Goal: Transaction & Acquisition: Purchase product/service

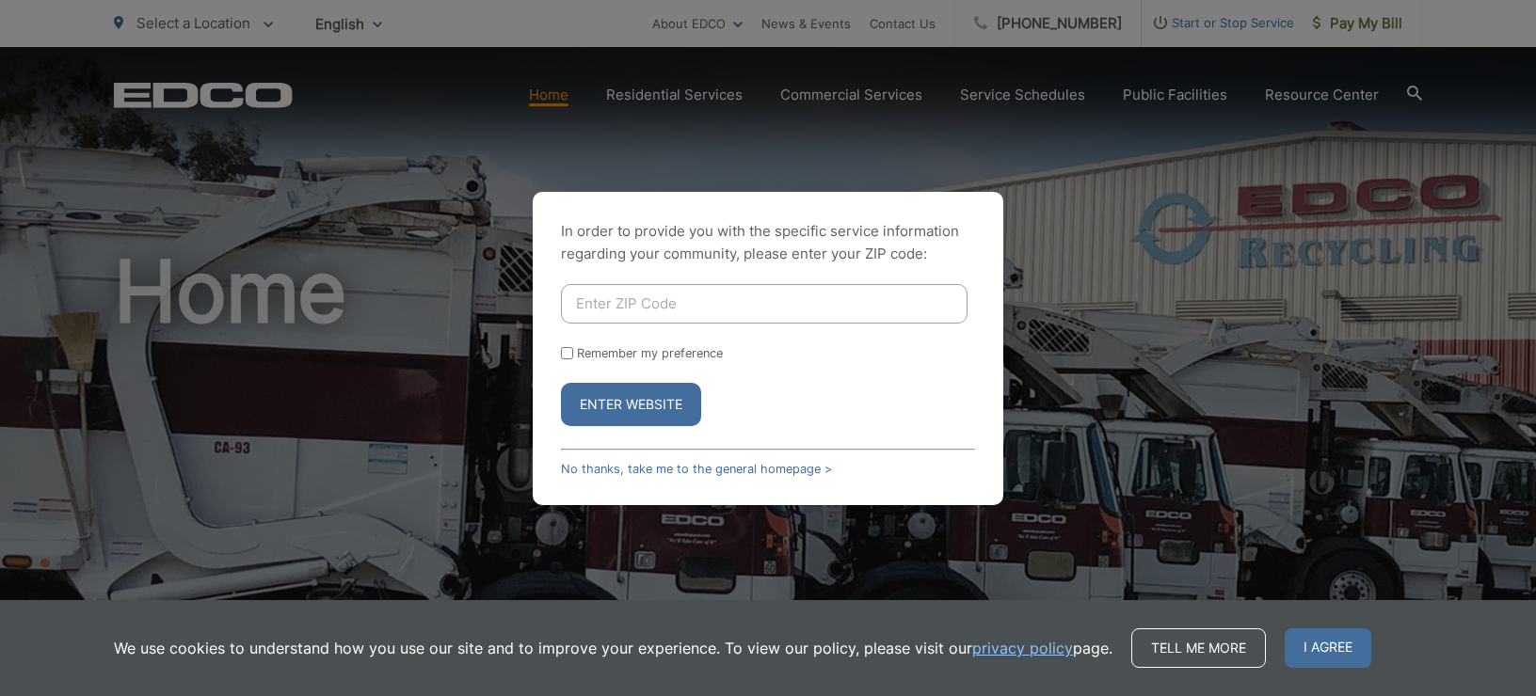
drag, startPoint x: 0, startPoint y: 0, endPoint x: 617, endPoint y: 326, distance: 697.9
click at [617, 326] on form "Remember my preference Enter Website" at bounding box center [768, 355] width 414 height 142
click at [618, 303] on input "Enter ZIP Code" at bounding box center [764, 304] width 407 height 40
type input "92026"
click at [650, 403] on button "Enter Website" at bounding box center [631, 404] width 140 height 43
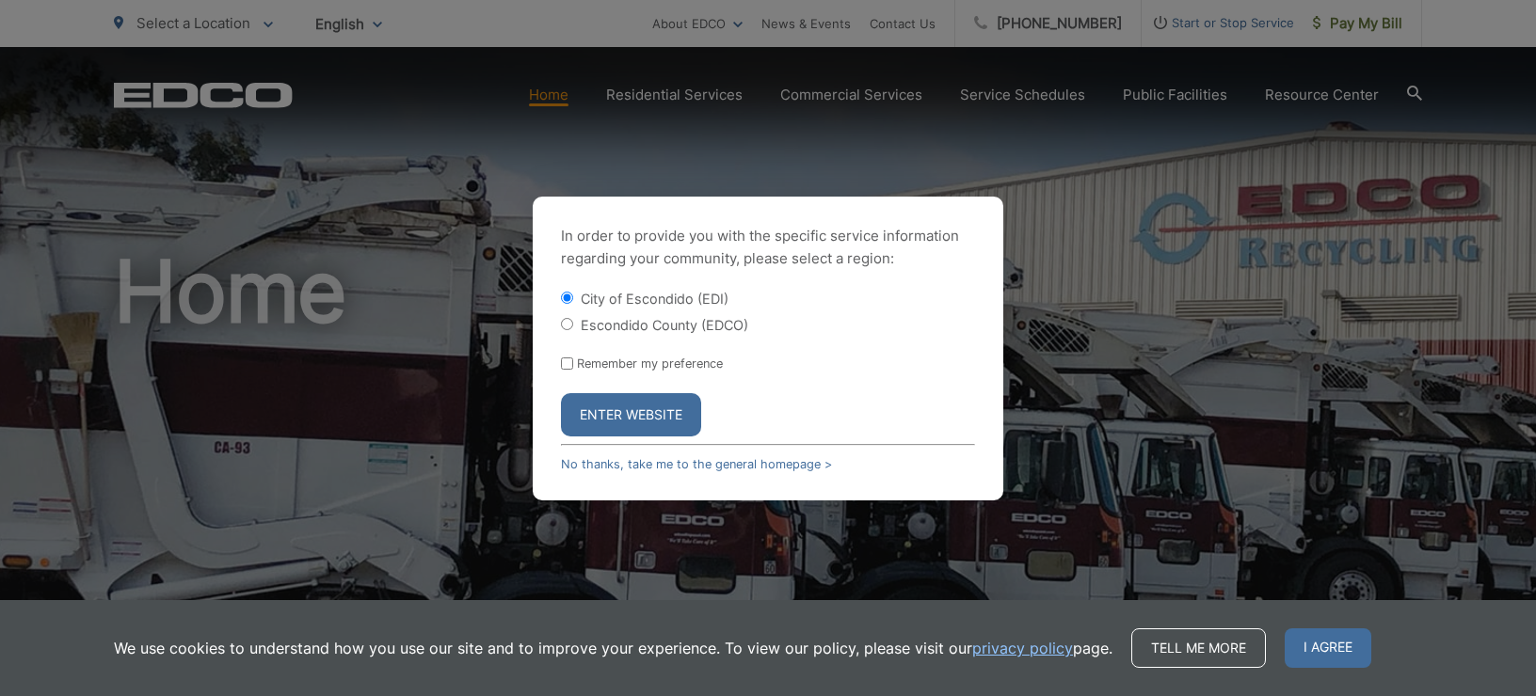
click at [605, 327] on label "Escondido County (EDCO)" at bounding box center [665, 325] width 168 height 16
click at [573, 327] on input "Escondido County (EDCO)" at bounding box center [567, 324] width 12 height 12
radio input "true"
click at [595, 419] on button "Enter Website" at bounding box center [631, 414] width 140 height 43
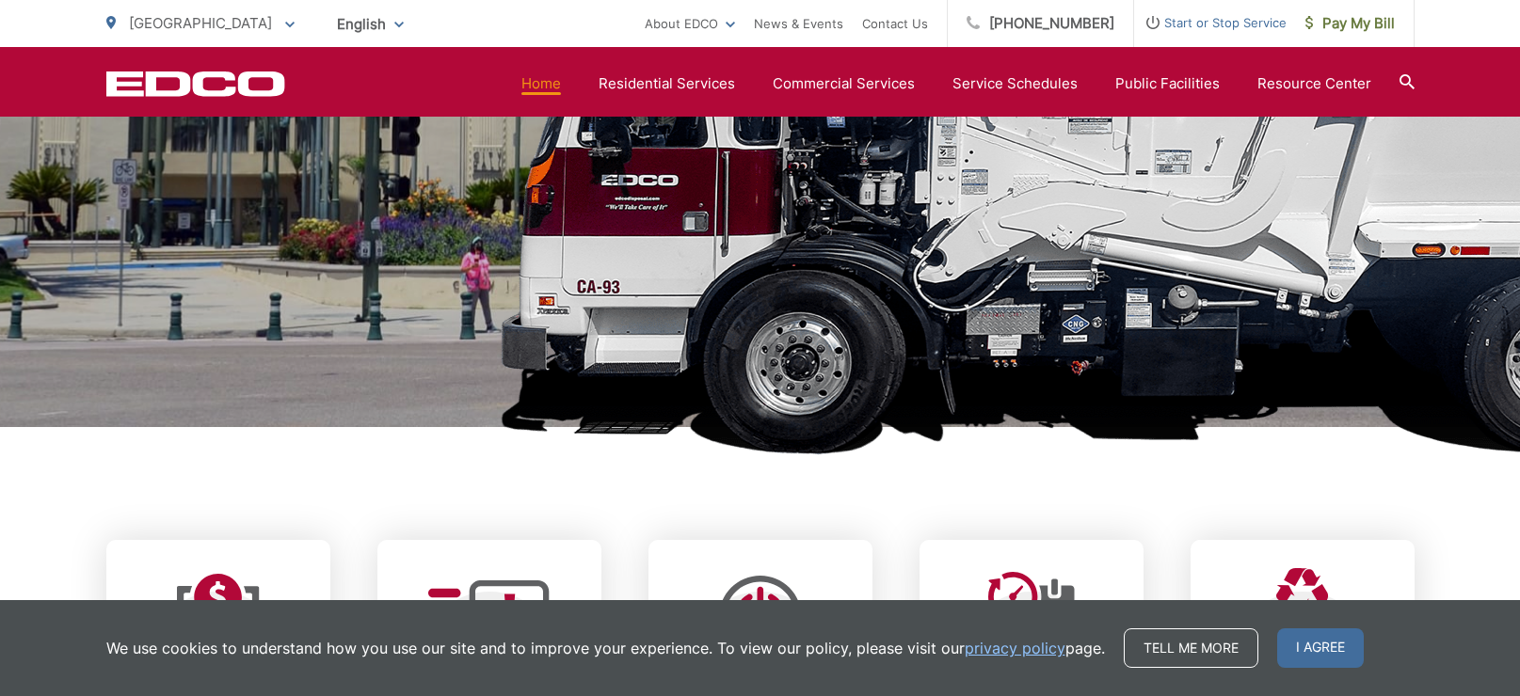
scroll to position [793, 0]
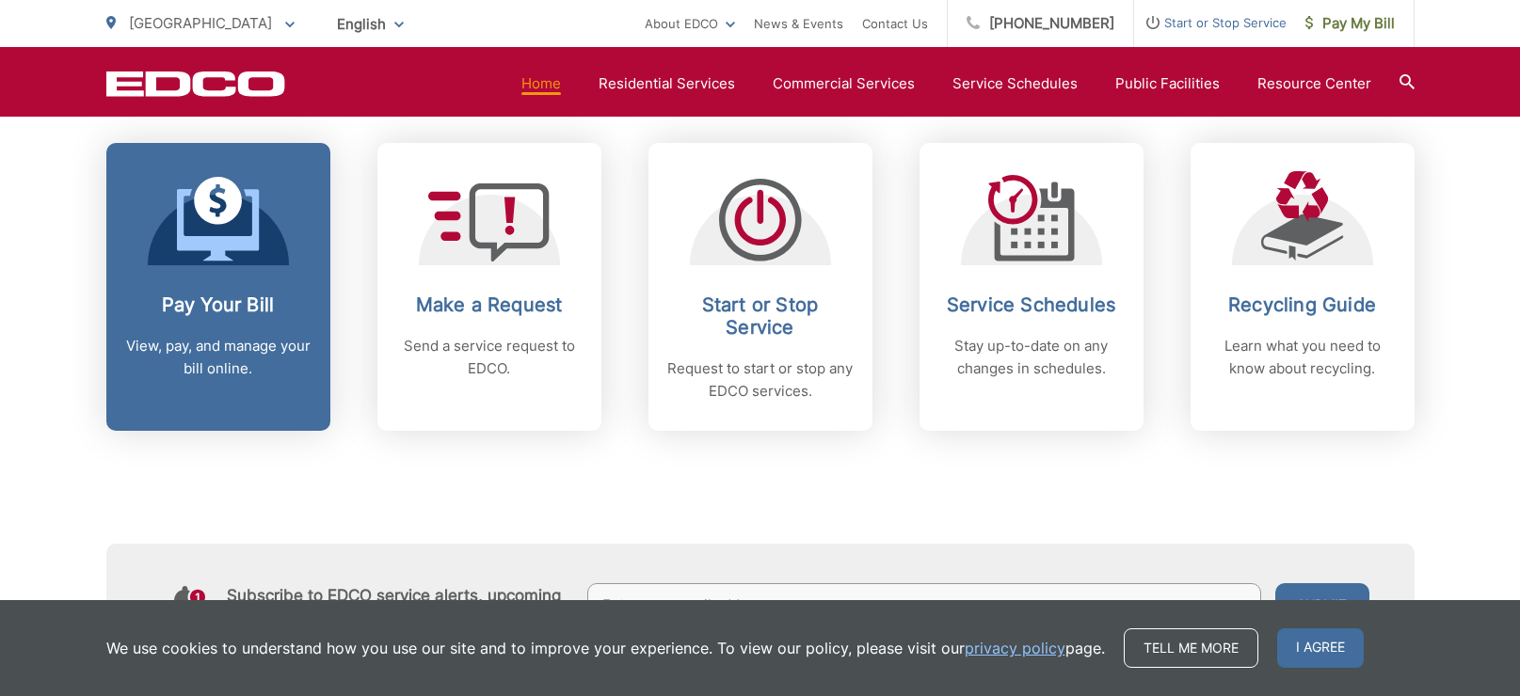
click at [249, 295] on h2 "Pay Your Bill" at bounding box center [218, 305] width 186 height 23
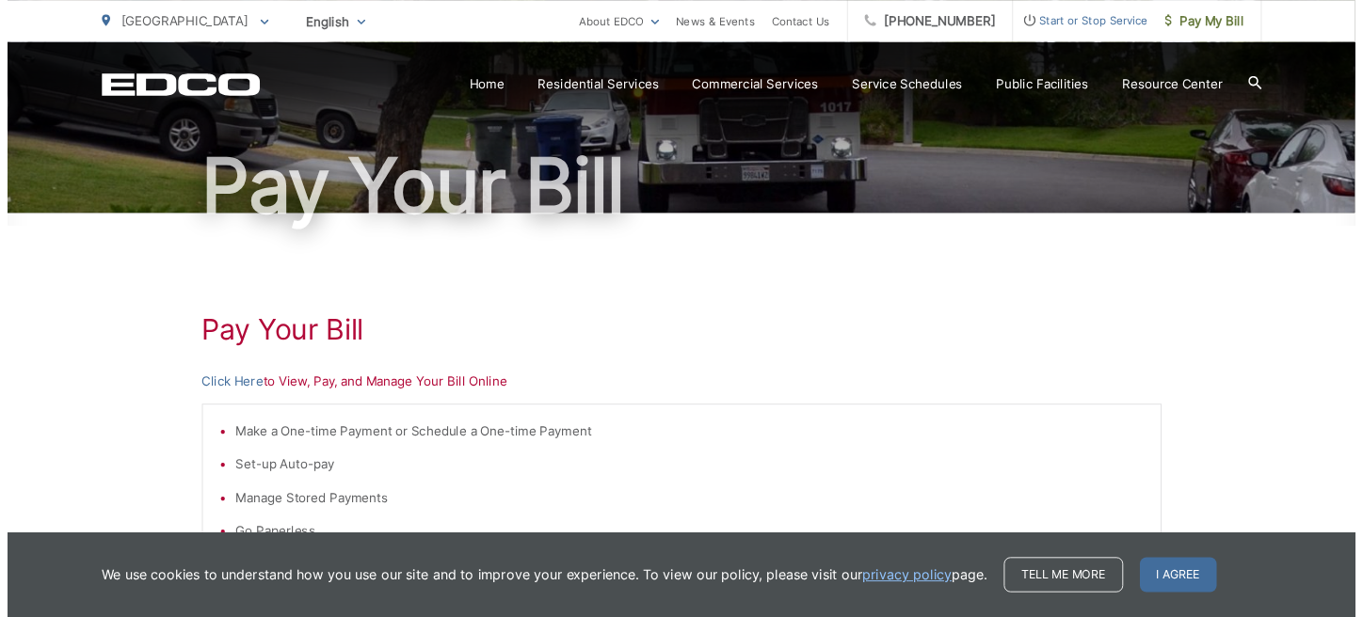
scroll to position [297, 0]
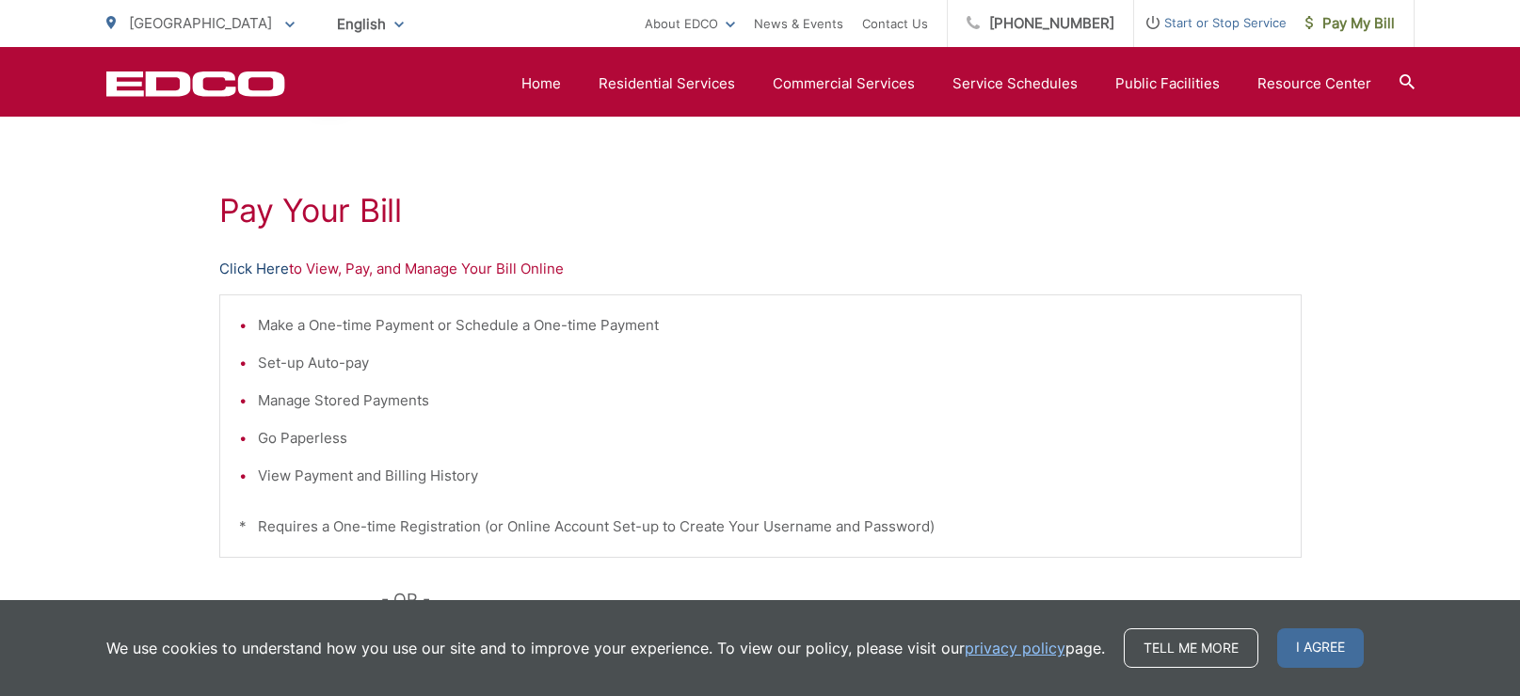
click at [239, 263] on link "Click Here" at bounding box center [254, 269] width 70 height 23
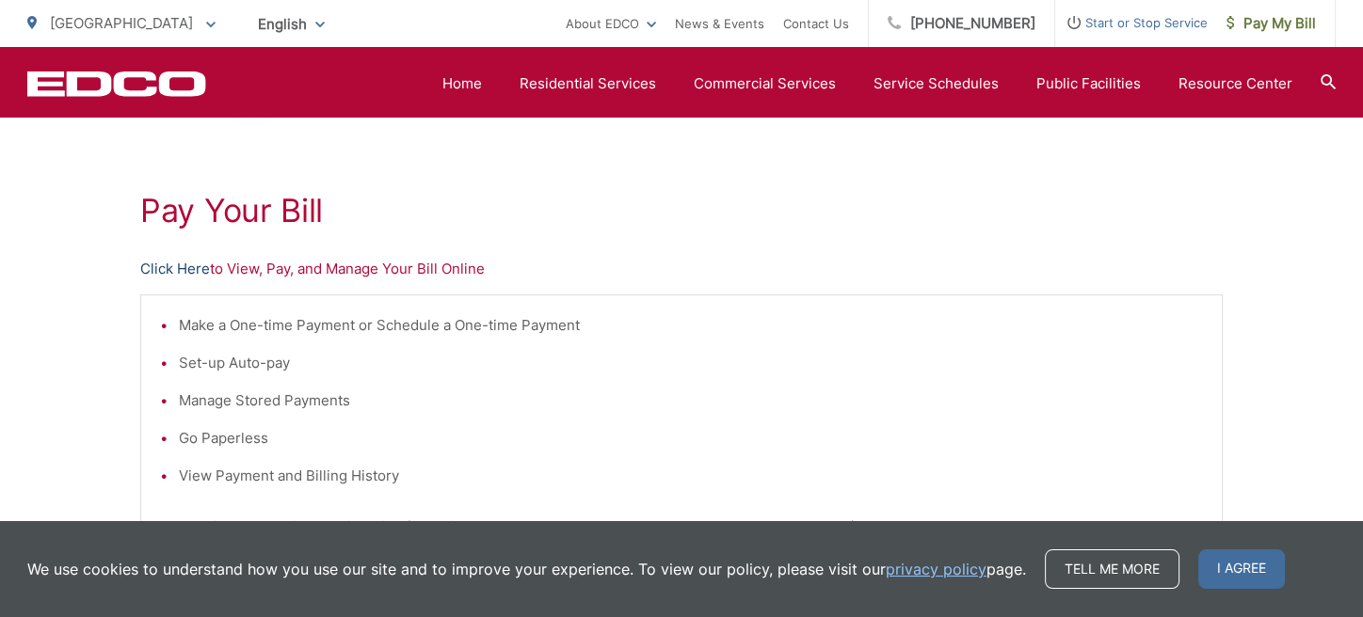
click at [174, 273] on link "Click Here" at bounding box center [175, 269] width 70 height 23
